Goal: Task Accomplishment & Management: Complete application form

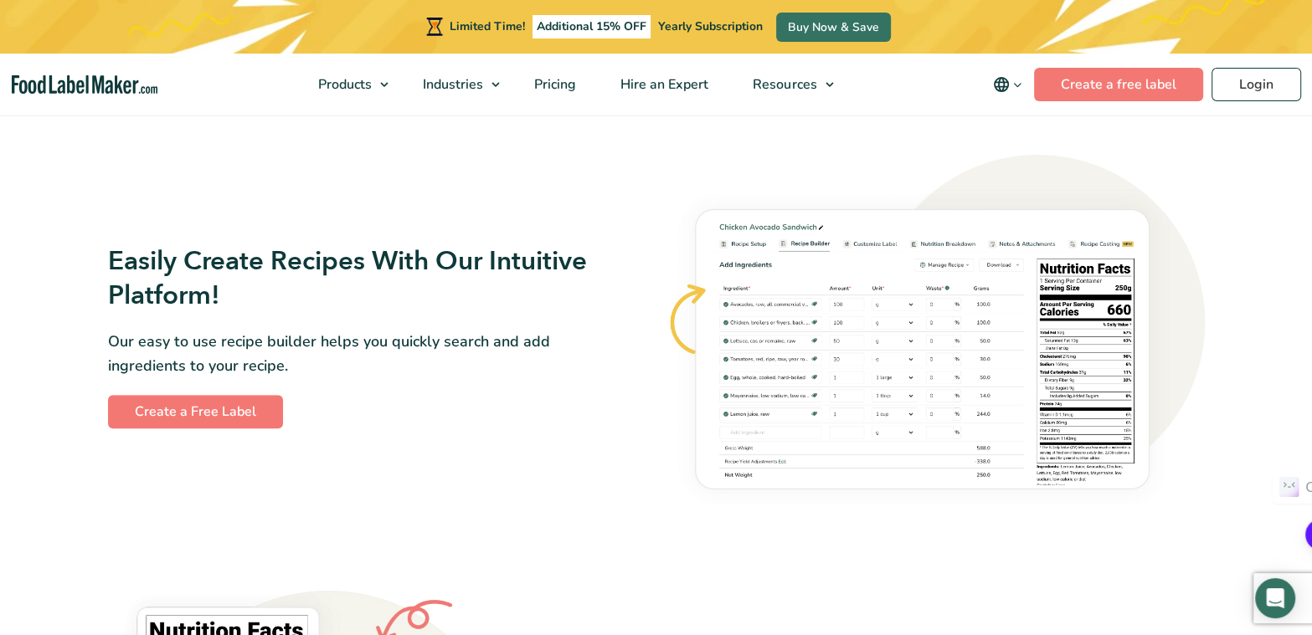
scroll to position [1005, 0]
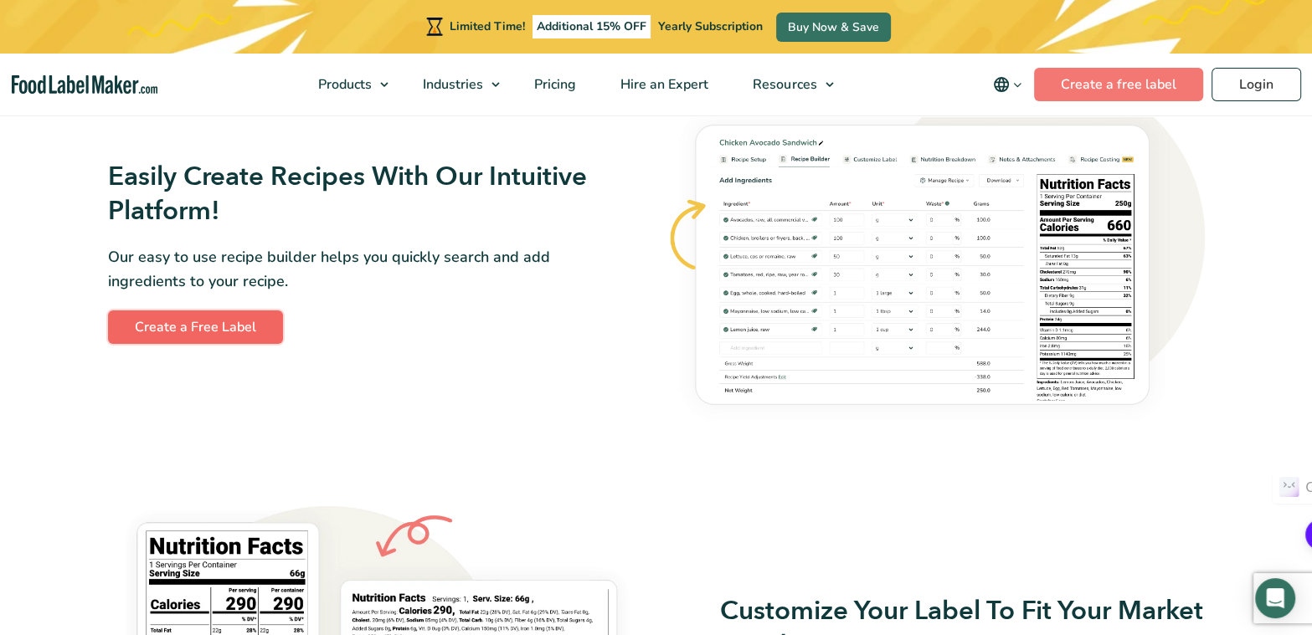
click at [226, 332] on link "Create a Free Label" at bounding box center [195, 327] width 175 height 33
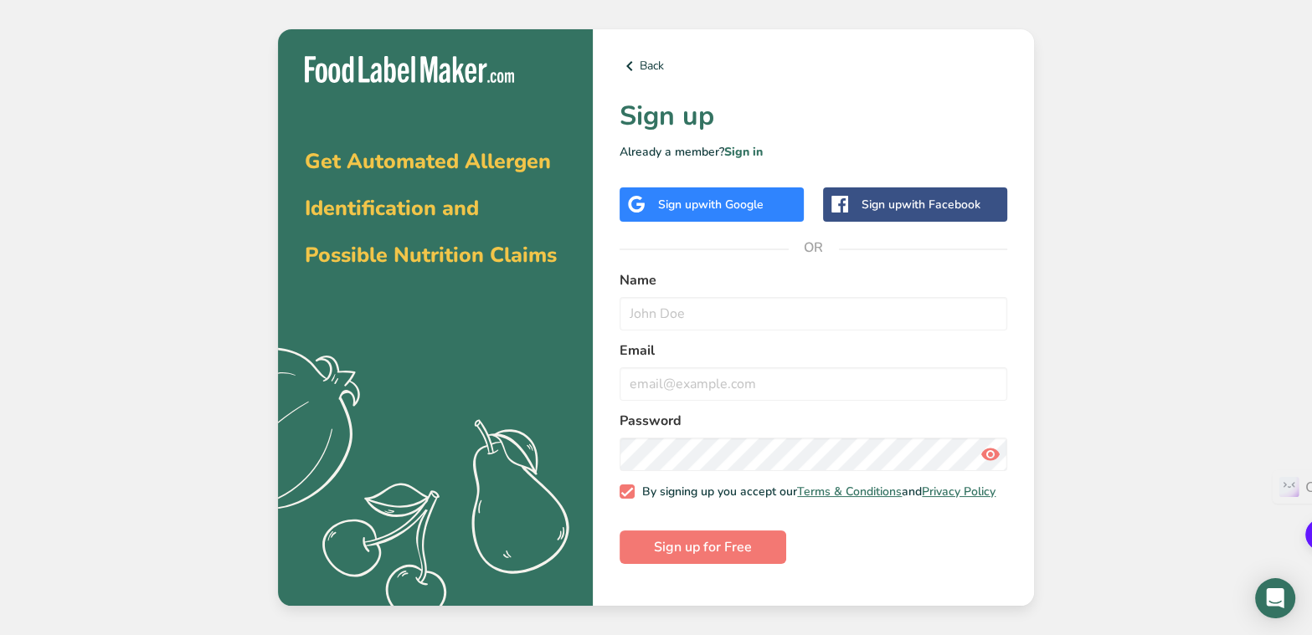
click at [686, 193] on div "Sign up with Google" at bounding box center [711, 205] width 184 height 34
click at [696, 311] on input "text" at bounding box center [813, 313] width 388 height 33
